Goal: Find specific page/section: Find specific page/section

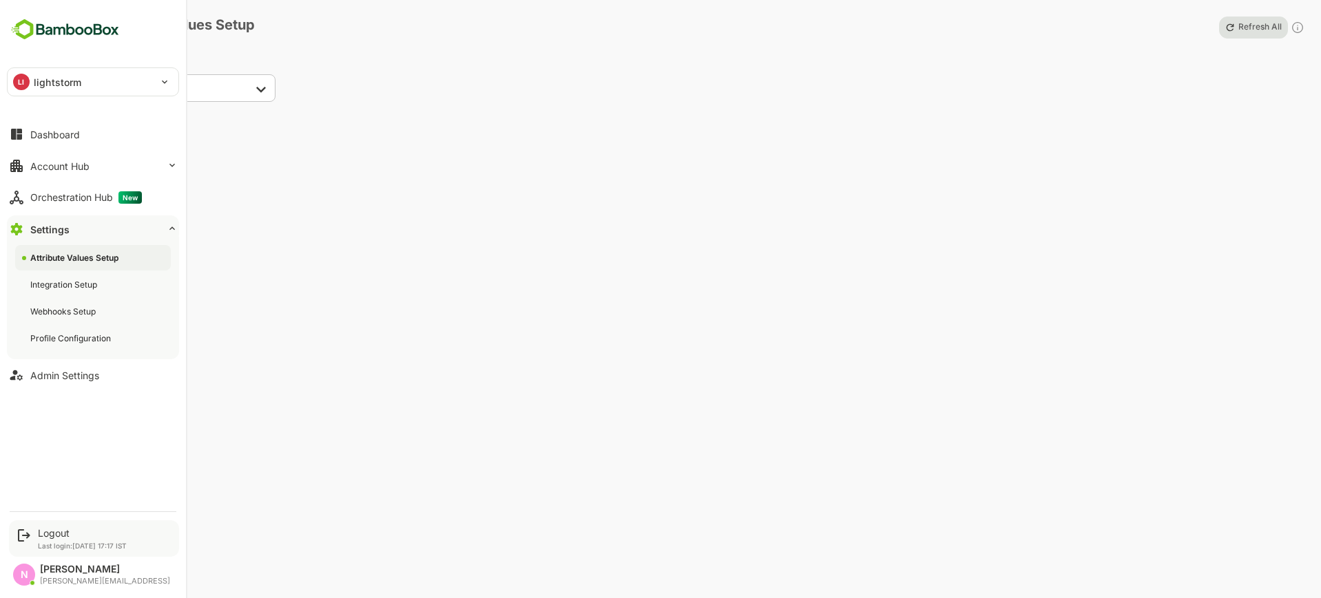
drag, startPoint x: 71, startPoint y: 524, endPoint x: 68, endPoint y: 539, distance: 15.4
click at [68, 539] on div "Logout Last login: [DATE] 17:17 IST" at bounding box center [94, 539] width 170 height 37
click at [67, 539] on div "Logout Last login: [DATE] 17:17 IST" at bounding box center [82, 539] width 89 height 23
click at [45, 537] on div "Logout" at bounding box center [82, 534] width 89 height 12
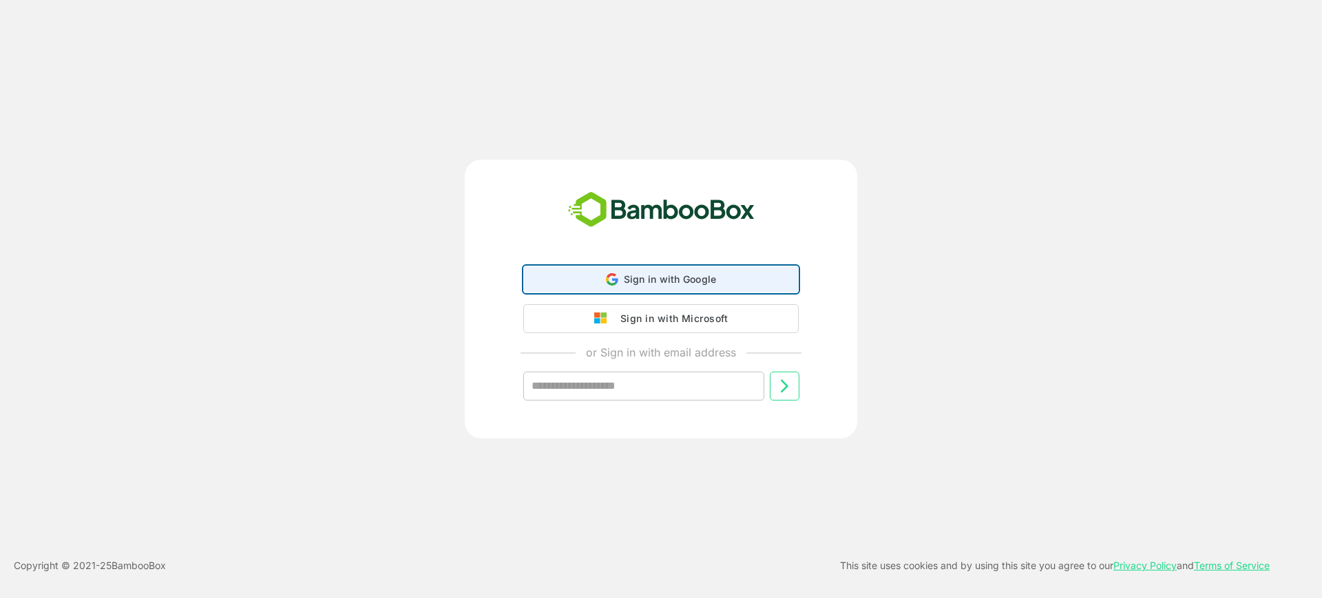
click at [585, 285] on div "Sign in with Google Sign in with Google. Opens in new tab" at bounding box center [661, 280] width 258 height 26
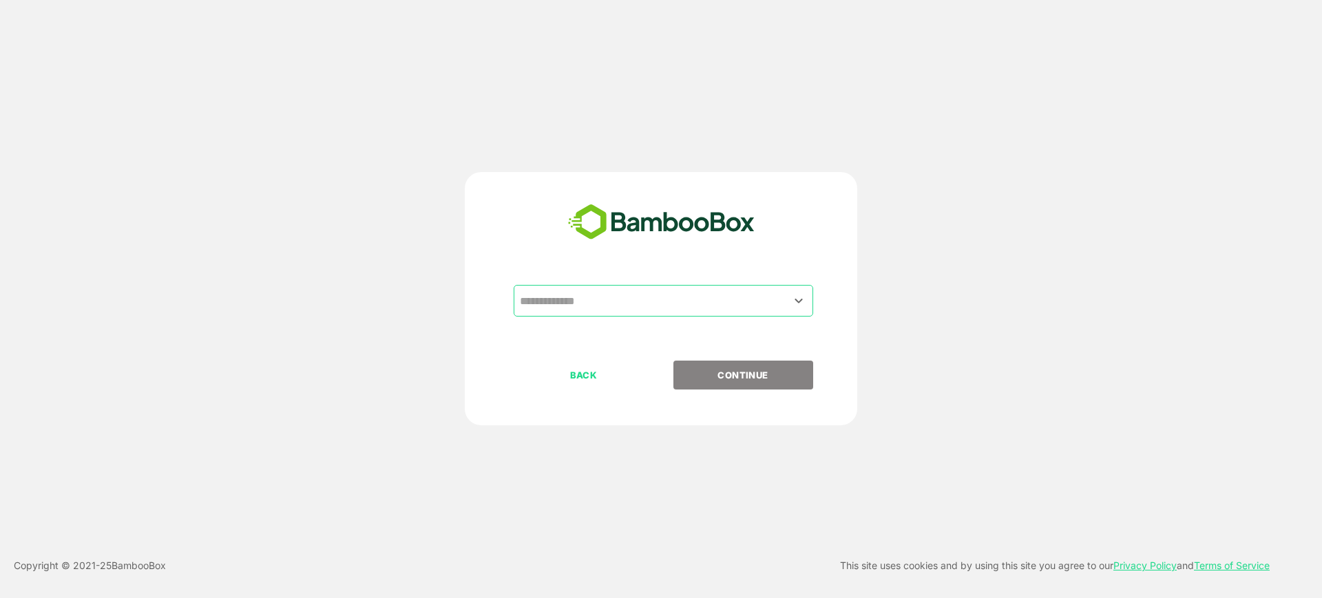
click at [626, 305] on input "text" at bounding box center [664, 301] width 294 height 26
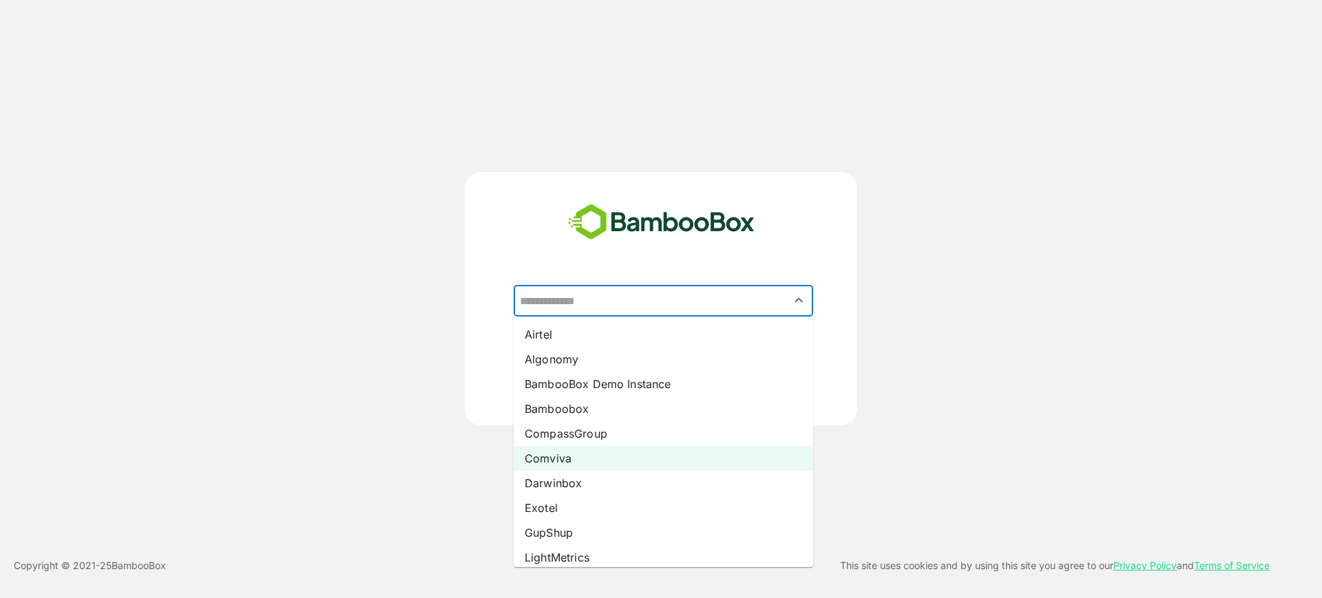
click at [621, 448] on li "Comviva" at bounding box center [664, 458] width 300 height 25
type input "*******"
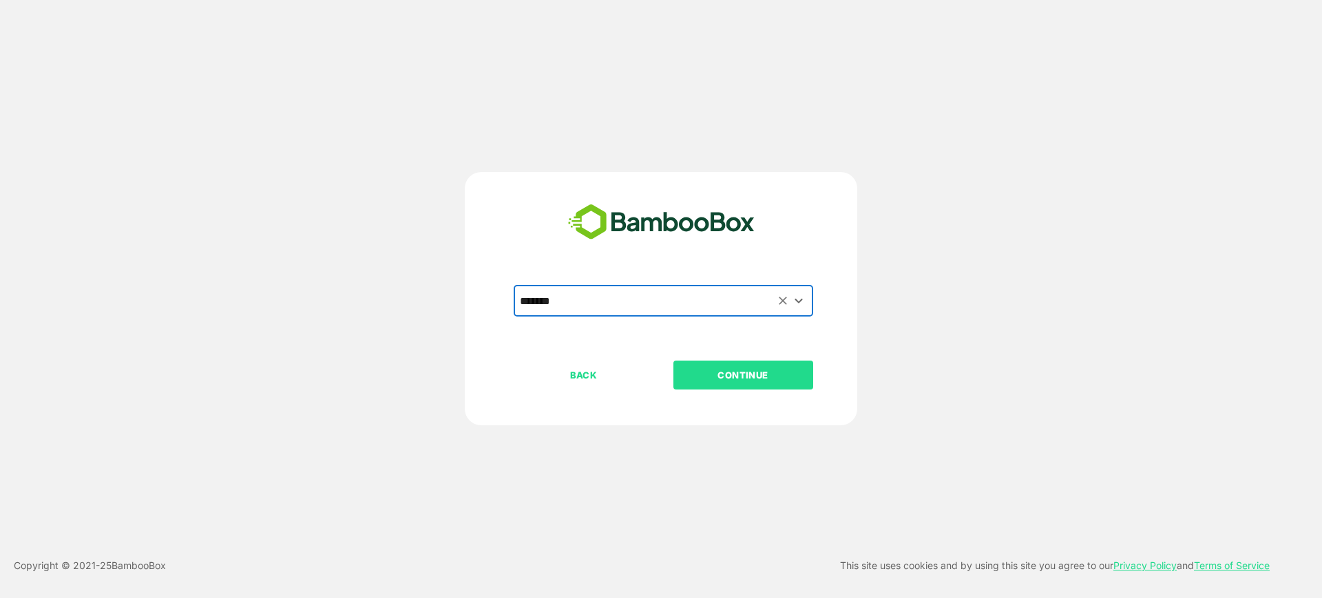
click at [719, 388] on button "CONTINUE" at bounding box center [744, 375] width 140 height 29
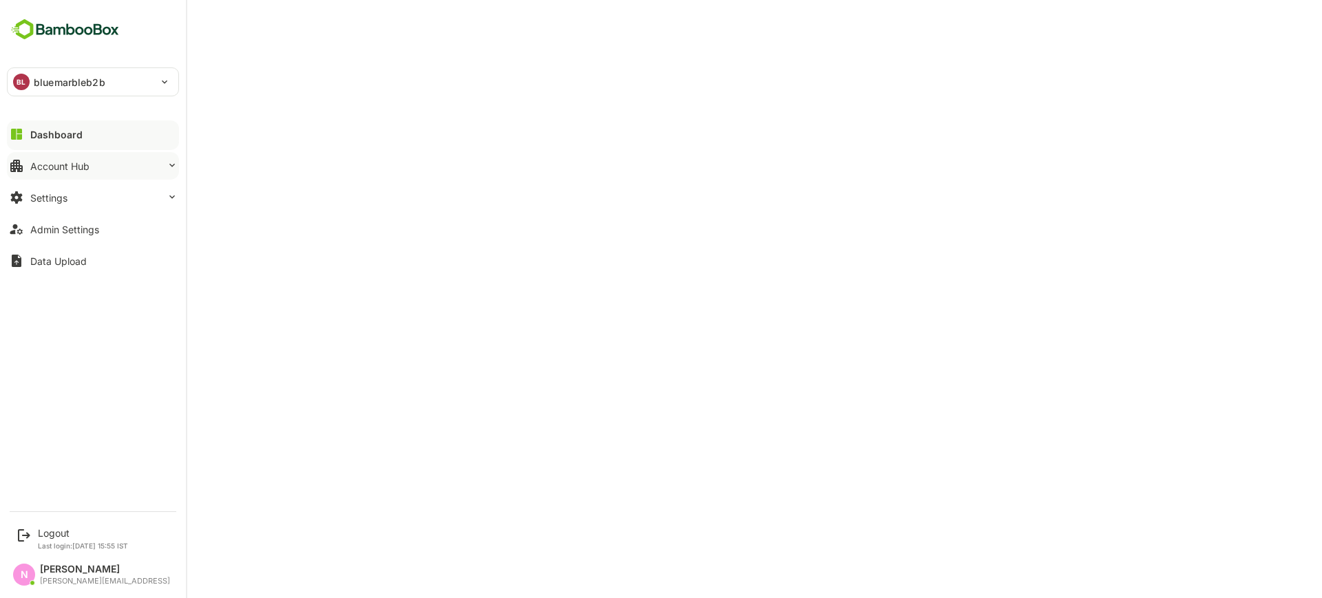
click at [67, 157] on button "Account Hub" at bounding box center [93, 166] width 172 height 28
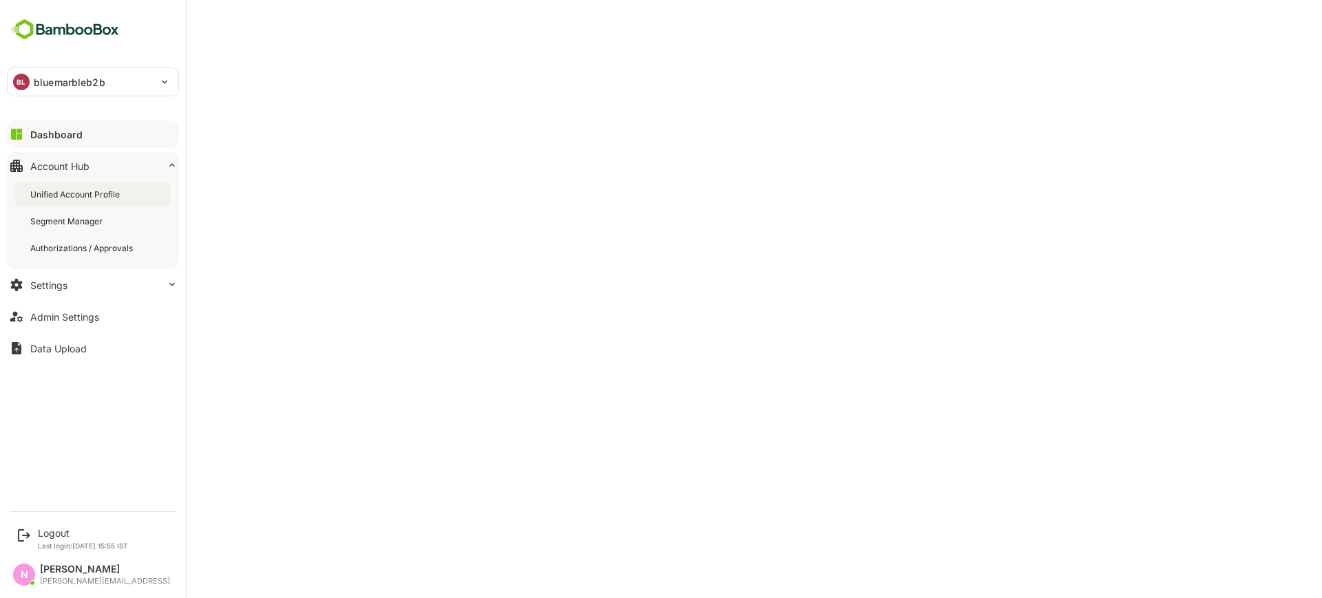
click at [82, 185] on div "Unified Account Profile" at bounding box center [93, 194] width 156 height 25
